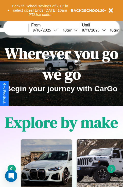
scroll to position [78, 0]
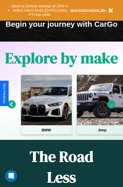
click at [111, 108] on icon at bounding box center [111, 105] width 8 height 8
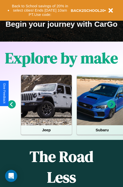
click at [111, 108] on icon at bounding box center [111, 105] width 8 height 8
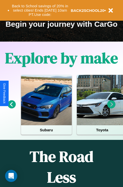
click at [111, 108] on icon at bounding box center [111, 105] width 8 height 8
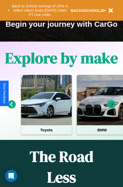
click at [111, 108] on icon at bounding box center [111, 105] width 8 height 8
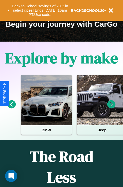
click at [111, 108] on icon at bounding box center [111, 105] width 8 height 8
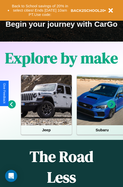
click at [111, 108] on icon at bounding box center [111, 105] width 8 height 8
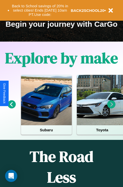
click at [111, 108] on icon at bounding box center [111, 105] width 8 height 8
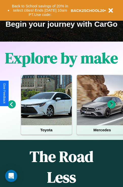
click at [111, 108] on icon at bounding box center [111, 105] width 8 height 8
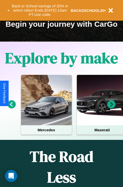
click at [111, 108] on icon at bounding box center [111, 105] width 8 height 8
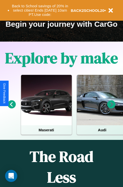
click at [111, 108] on icon at bounding box center [111, 105] width 8 height 8
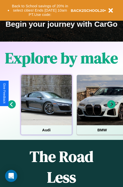
click at [46, 108] on div at bounding box center [46, 100] width 51 height 51
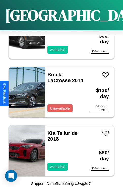
scroll to position [5587, 0]
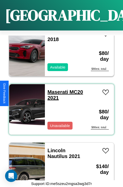
click at [56, 89] on link "Maserati MC20 2021" at bounding box center [64, 94] width 35 height 11
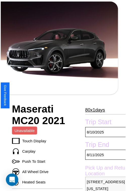
scroll to position [55, 21]
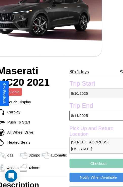
click at [94, 93] on p "8 / 10 / 2025" at bounding box center [98, 94] width 58 height 10
select select "*"
select select "****"
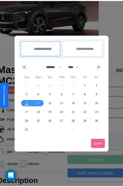
scroll to position [0, 21]
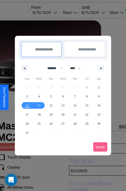
click at [52, 12] on div at bounding box center [63, 95] width 126 height 191
